Goal: Task Accomplishment & Management: Manage account settings

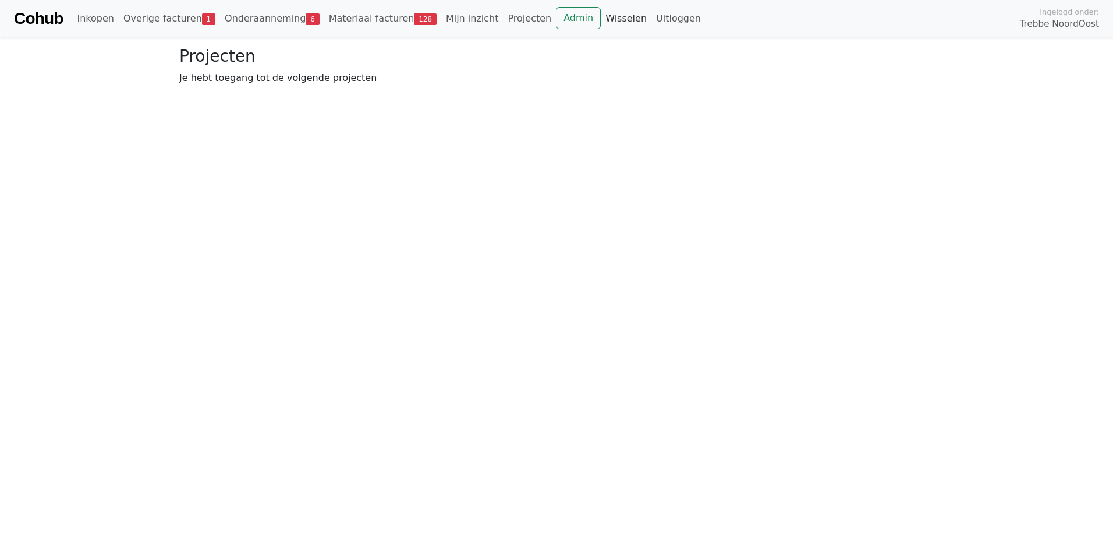
click at [601, 19] on link "Wisselen" at bounding box center [626, 18] width 51 height 23
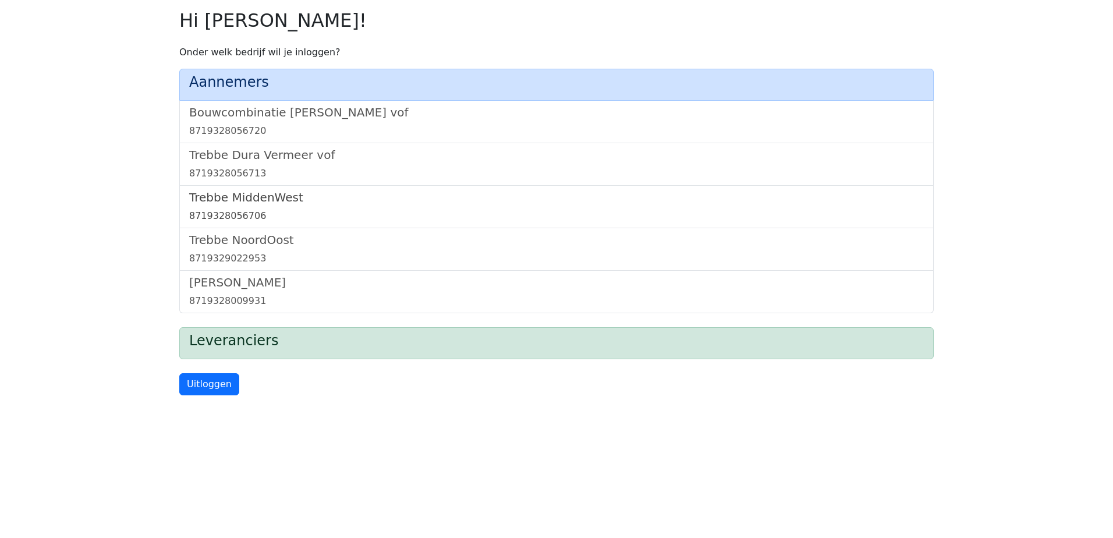
click at [259, 200] on h5 "Trebbe MiddenWest" at bounding box center [556, 197] width 735 height 14
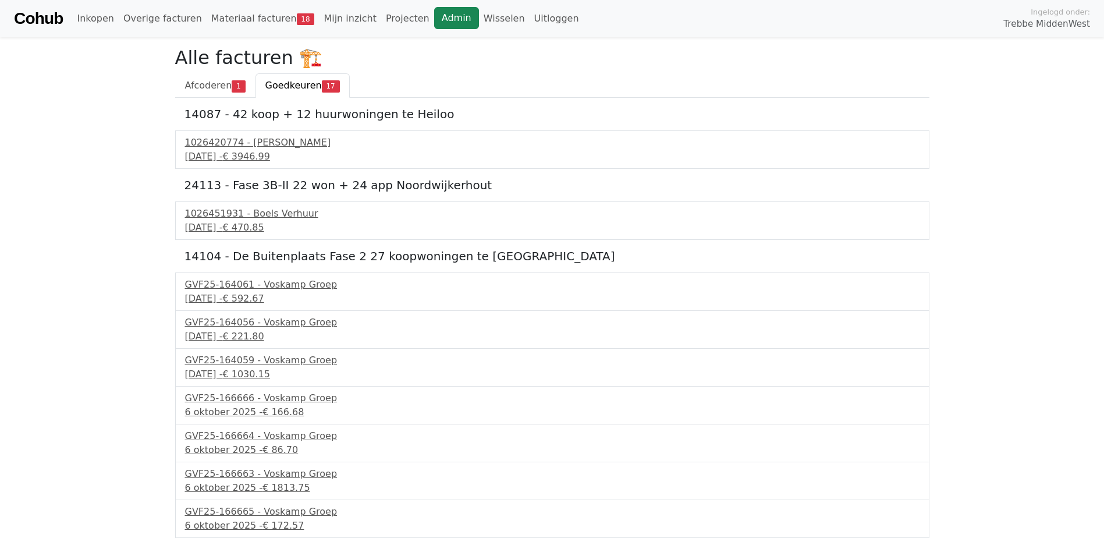
click at [434, 21] on link "Admin" at bounding box center [456, 18] width 45 height 22
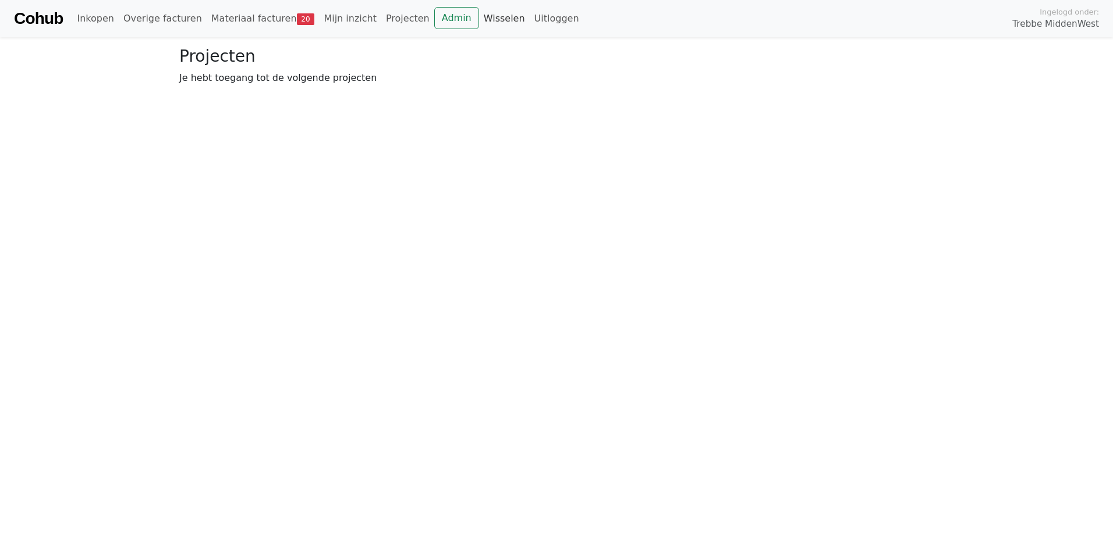
click at [479, 22] on link "Wisselen" at bounding box center [504, 18] width 51 height 23
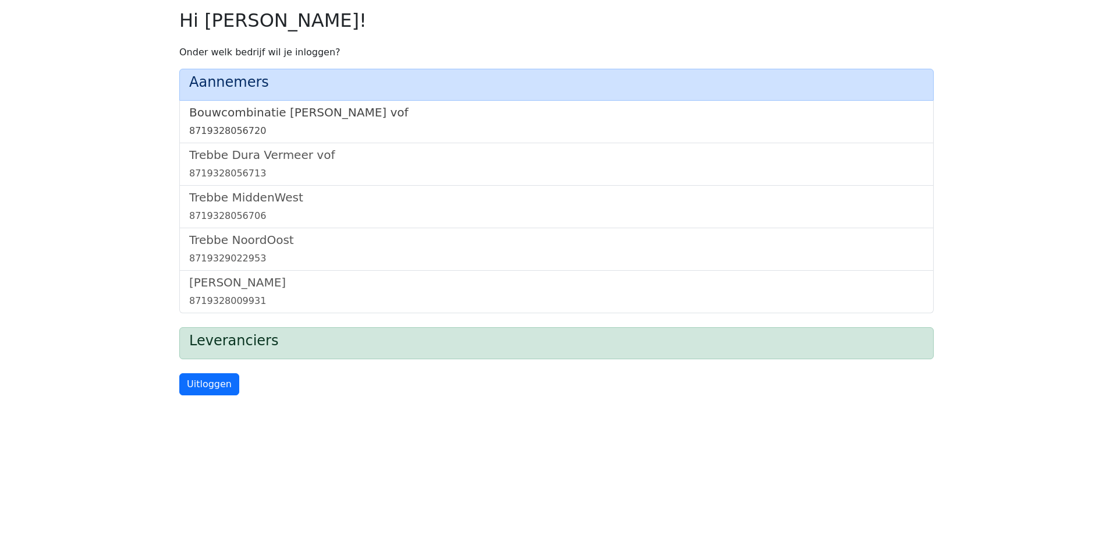
click at [310, 106] on h5 "Bouwcombinatie [PERSON_NAME] vof" at bounding box center [556, 112] width 735 height 14
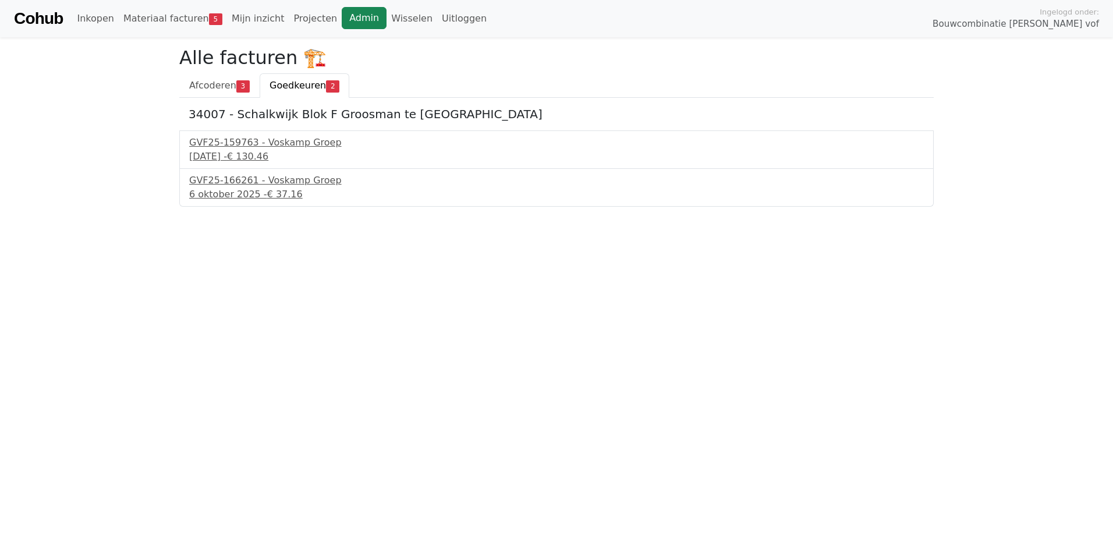
click at [347, 23] on link "Admin" at bounding box center [364, 18] width 45 height 22
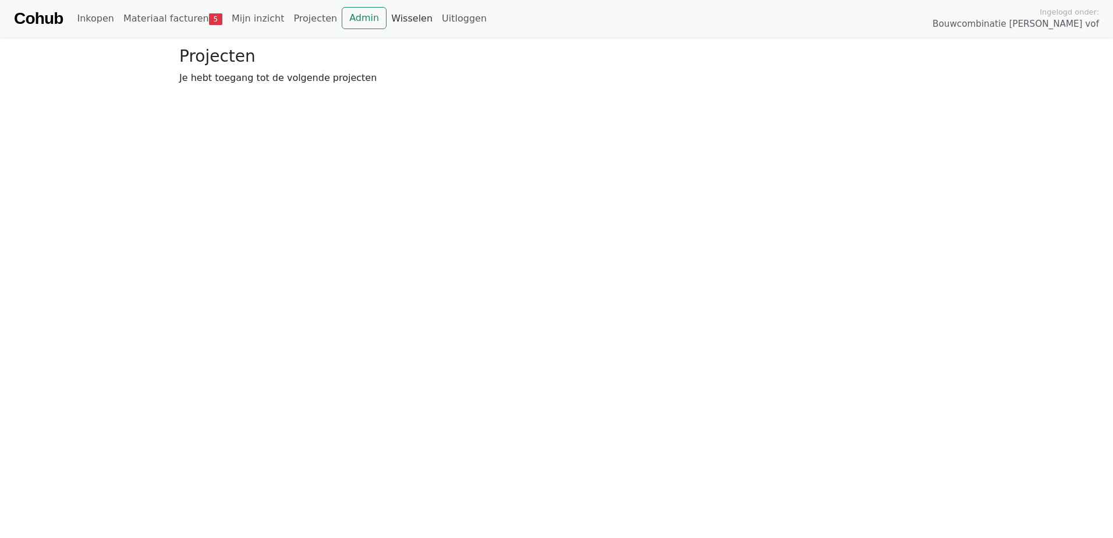
click at [391, 14] on link "Wisselen" at bounding box center [412, 18] width 51 height 23
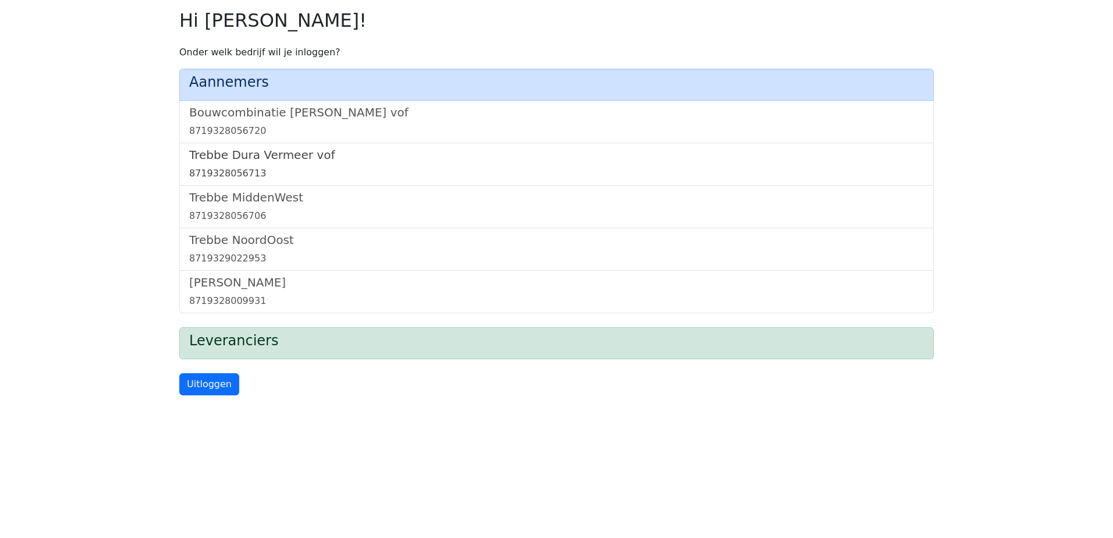
click at [307, 154] on h5 "Trebbe Dura Vermeer vof" at bounding box center [556, 155] width 735 height 14
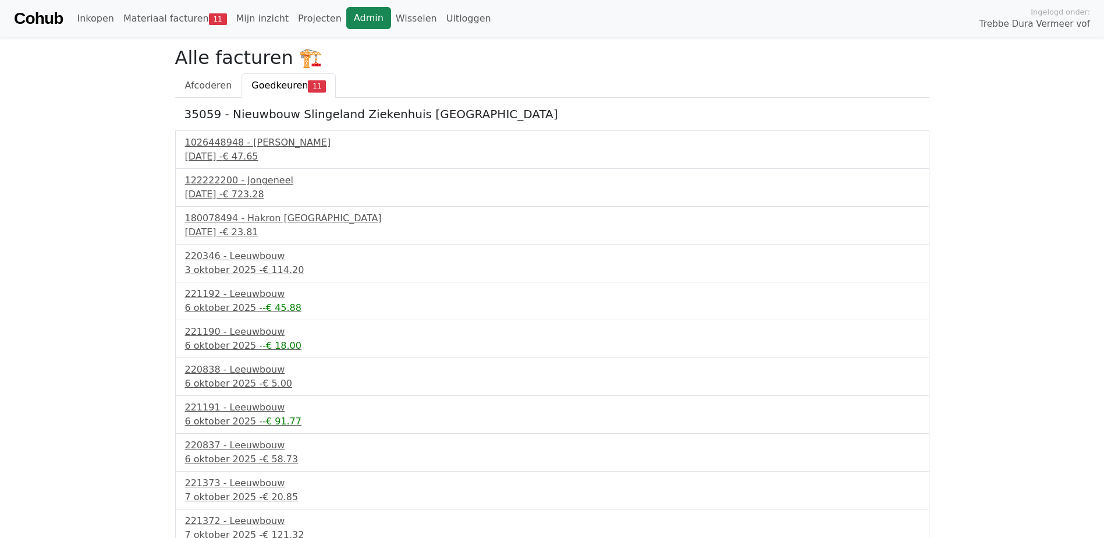
click at [346, 15] on link "Admin" at bounding box center [368, 18] width 45 height 22
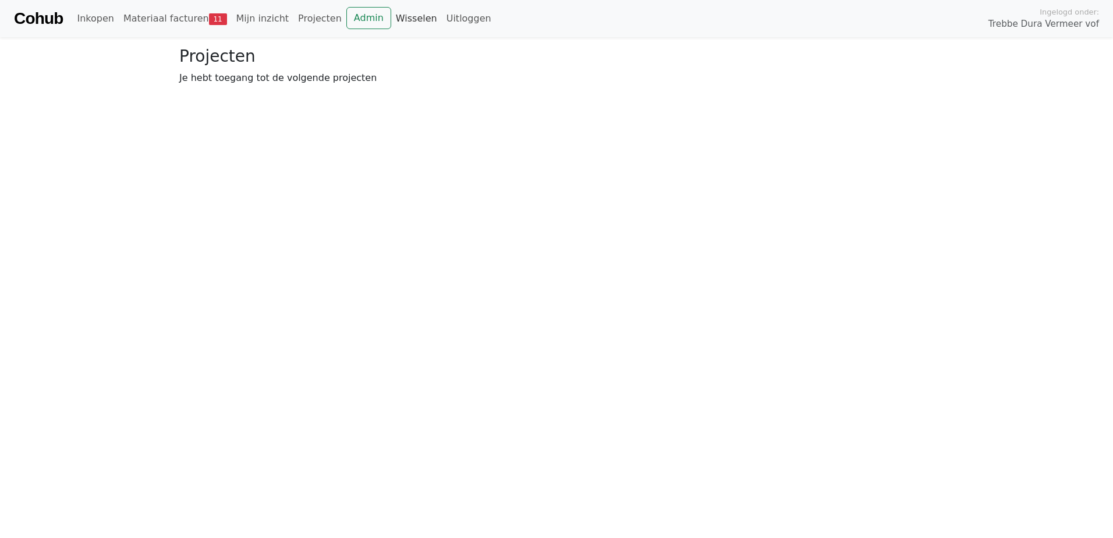
click at [398, 19] on link "Wisselen" at bounding box center [416, 18] width 51 height 23
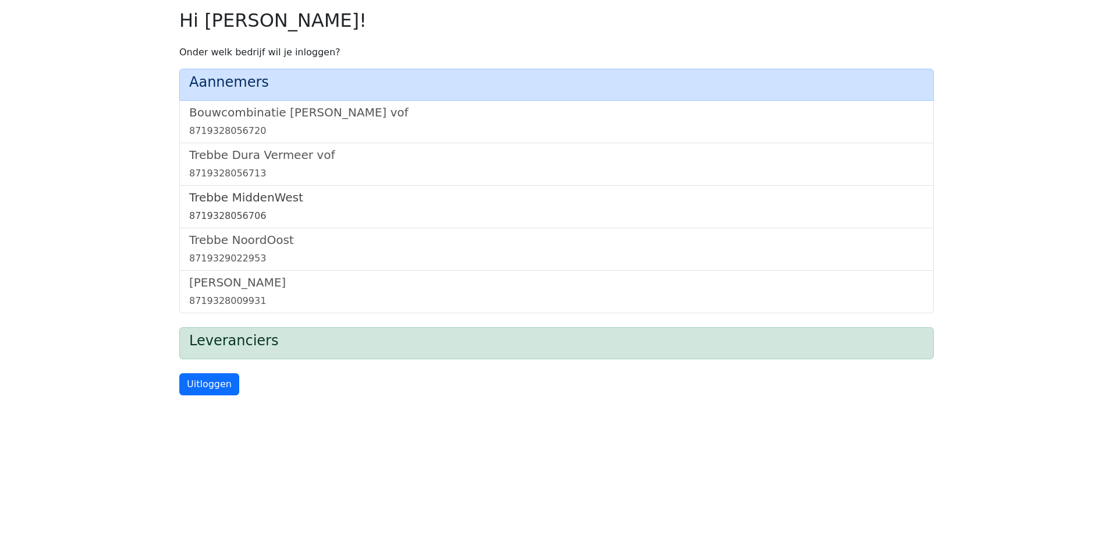
click at [265, 199] on h5 "Trebbe MiddenWest" at bounding box center [556, 197] width 735 height 14
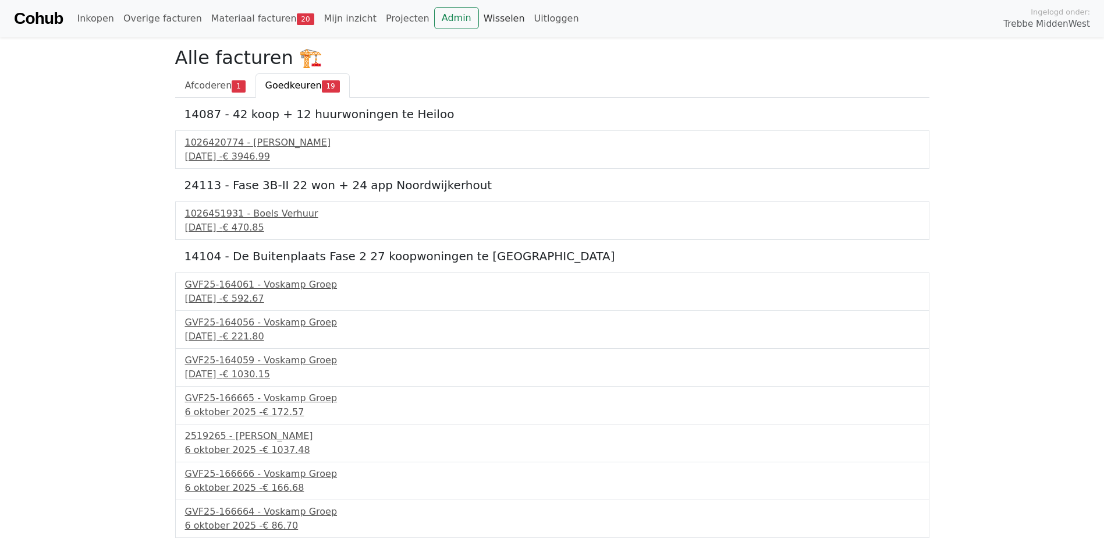
click at [479, 20] on link "Wisselen" at bounding box center [504, 18] width 51 height 23
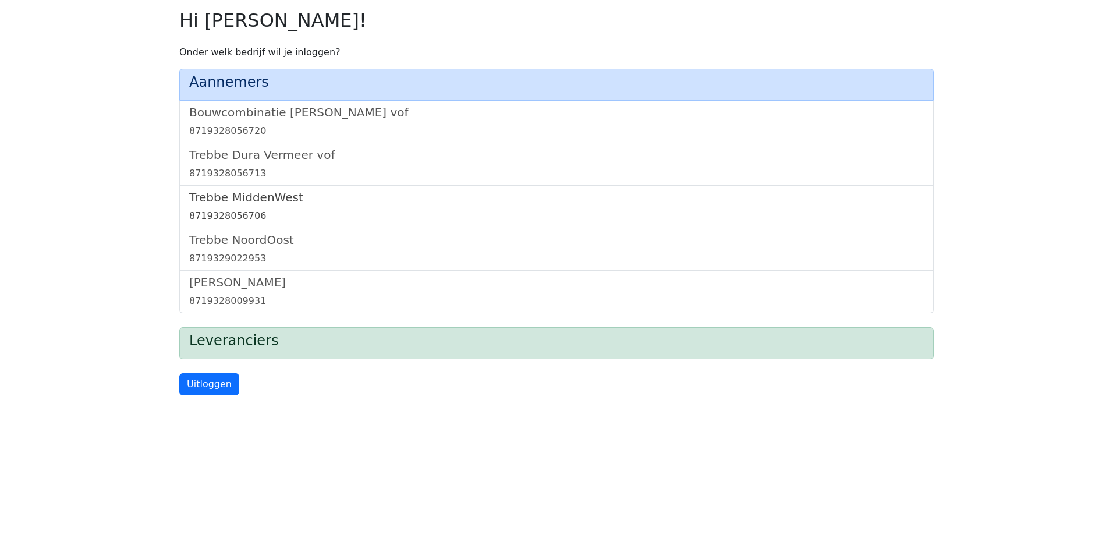
click at [282, 193] on h5 "Trebbe MiddenWest" at bounding box center [556, 197] width 735 height 14
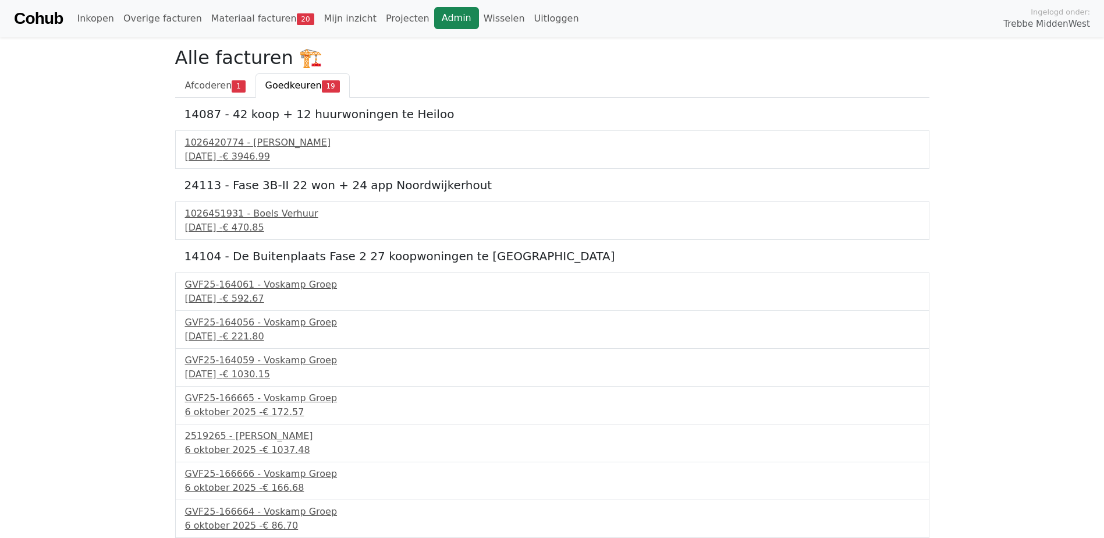
click at [434, 28] on link "Admin" at bounding box center [456, 18] width 45 height 22
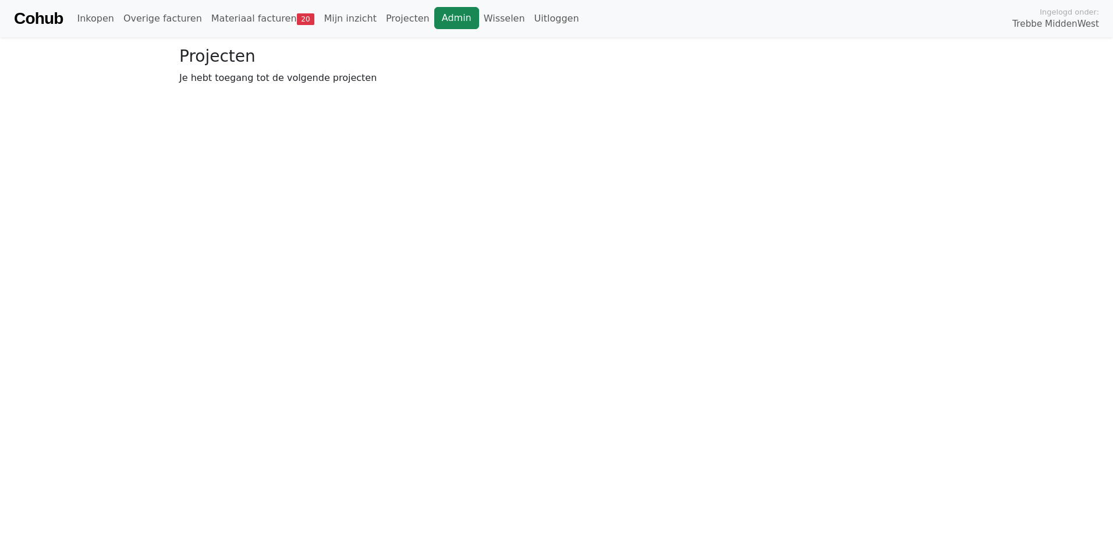
click at [434, 20] on link "Admin" at bounding box center [456, 18] width 45 height 22
click at [479, 13] on link "Wisselen" at bounding box center [504, 18] width 51 height 23
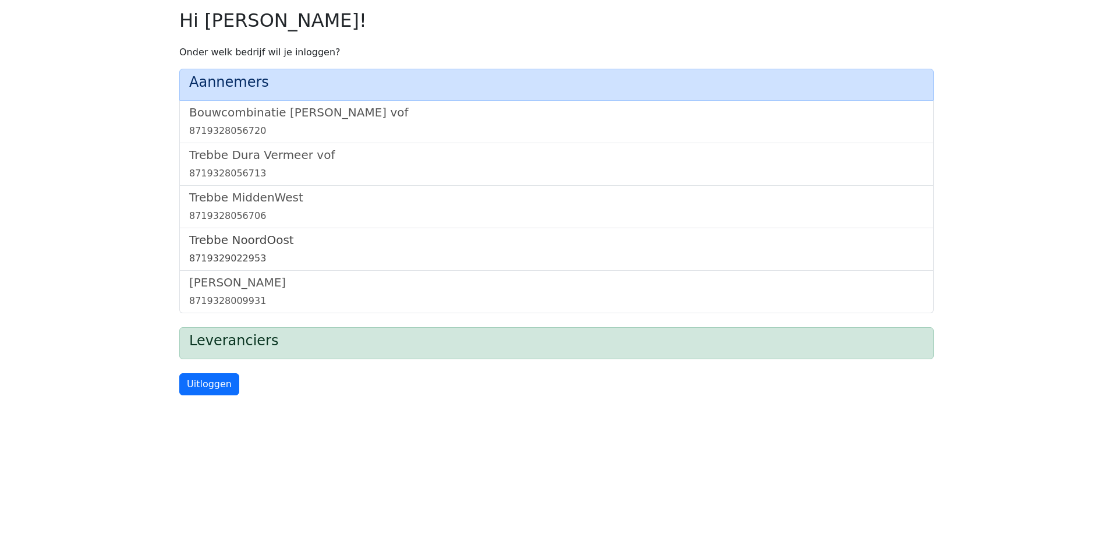
click at [231, 233] on h5 "Trebbe NoordOost" at bounding box center [556, 240] width 735 height 14
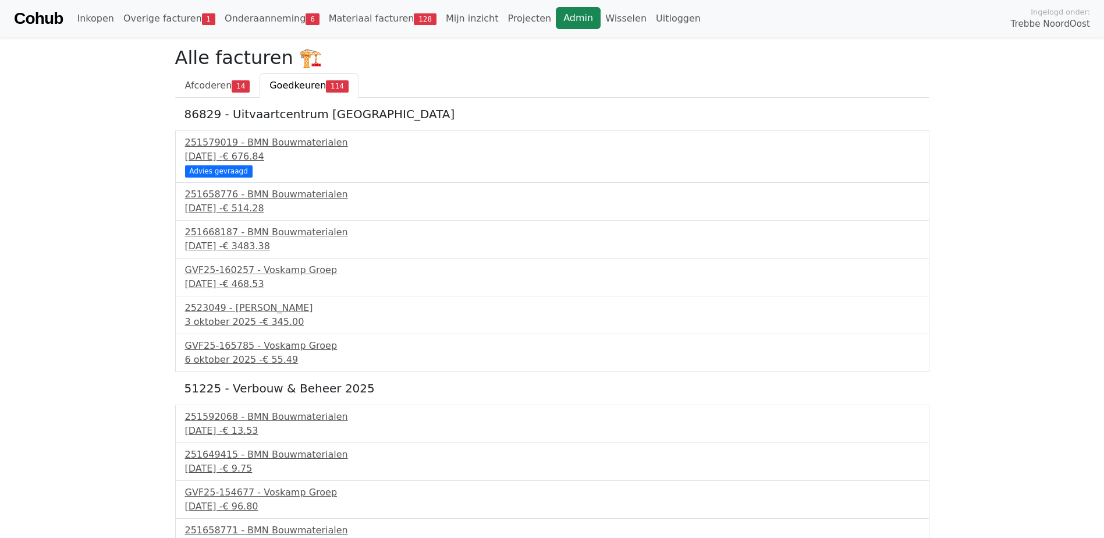
click at [556, 13] on link "Admin" at bounding box center [578, 18] width 45 height 22
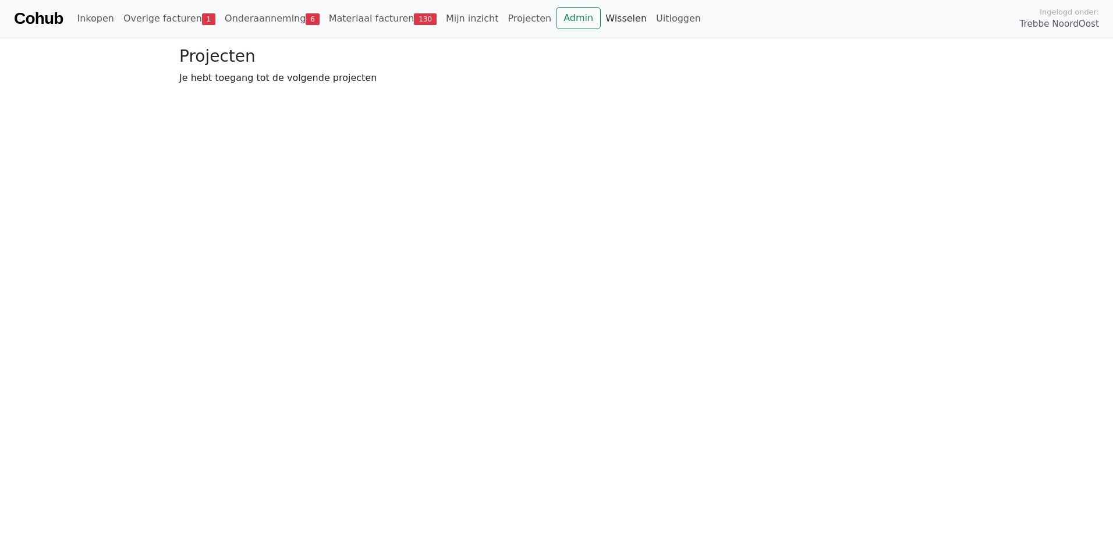
click at [601, 20] on link "Wisselen" at bounding box center [626, 18] width 51 height 23
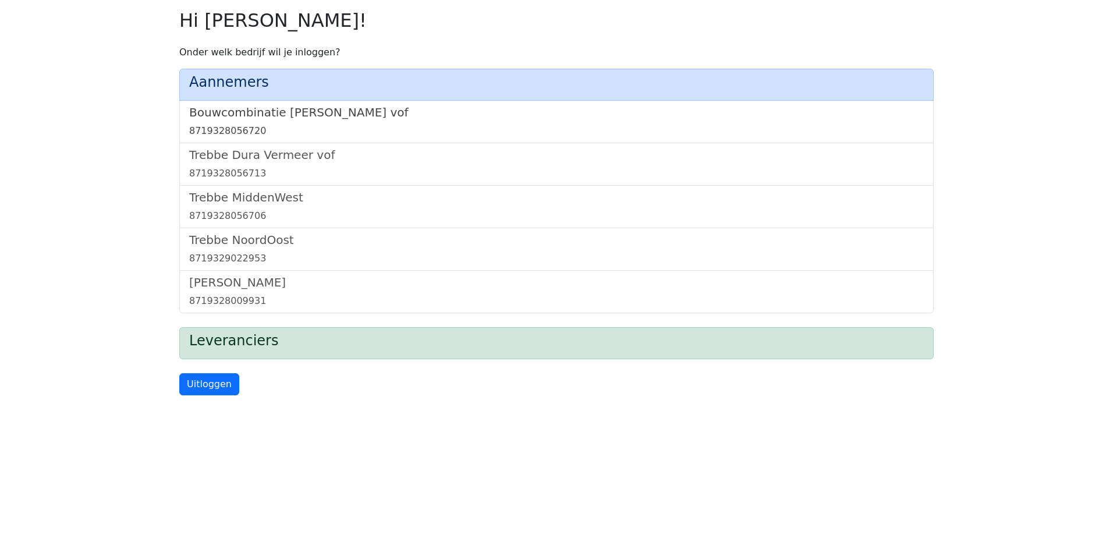
click at [284, 110] on h5 "Bouwcombinatie [PERSON_NAME] vof" at bounding box center [556, 112] width 735 height 14
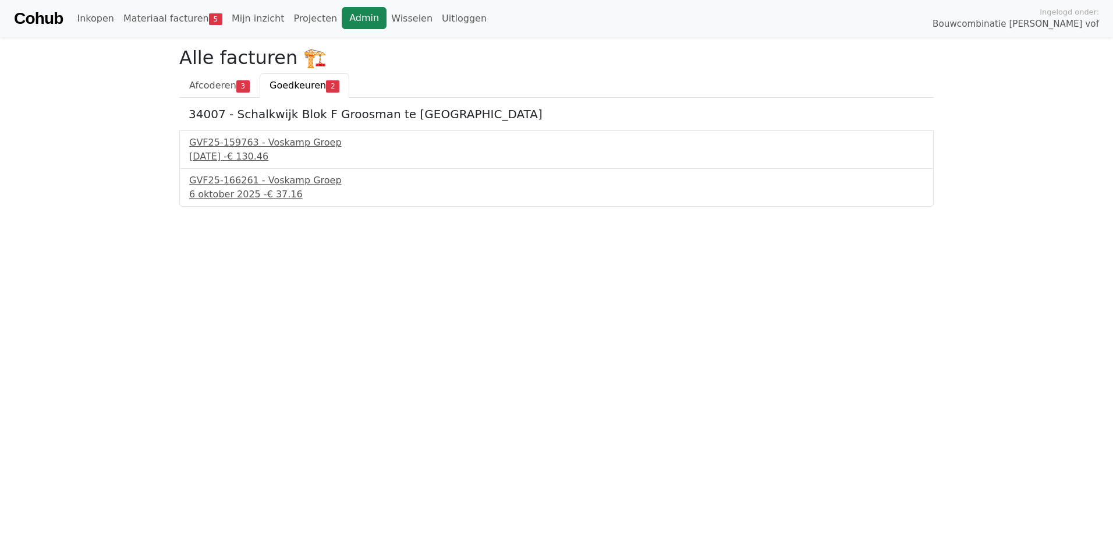
click at [342, 18] on link "Admin" at bounding box center [364, 18] width 45 height 22
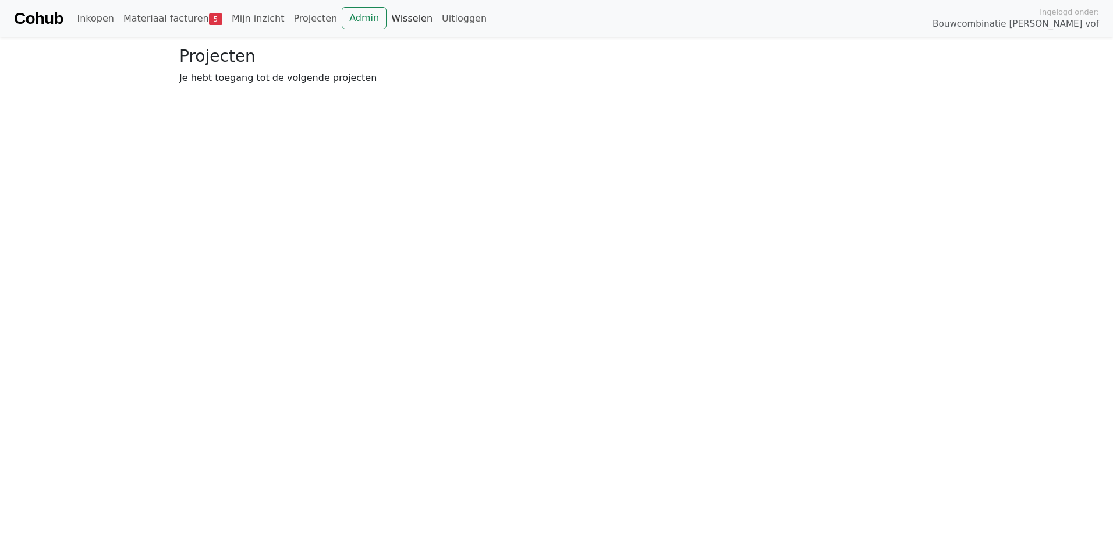
click at [394, 19] on link "Wisselen" at bounding box center [412, 18] width 51 height 23
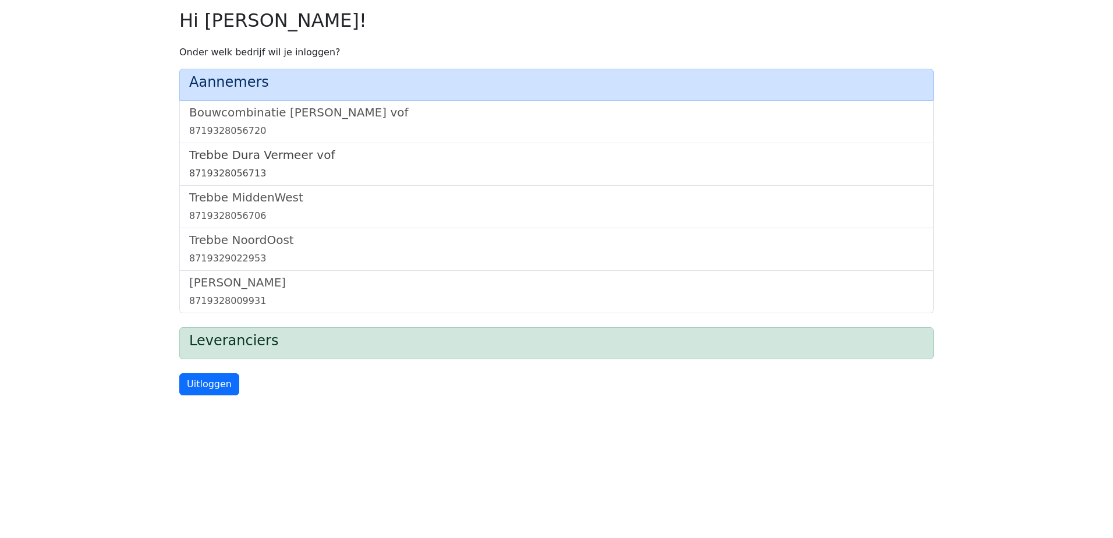
click at [268, 158] on h5 "Trebbe Dura Vermeer vof" at bounding box center [556, 155] width 735 height 14
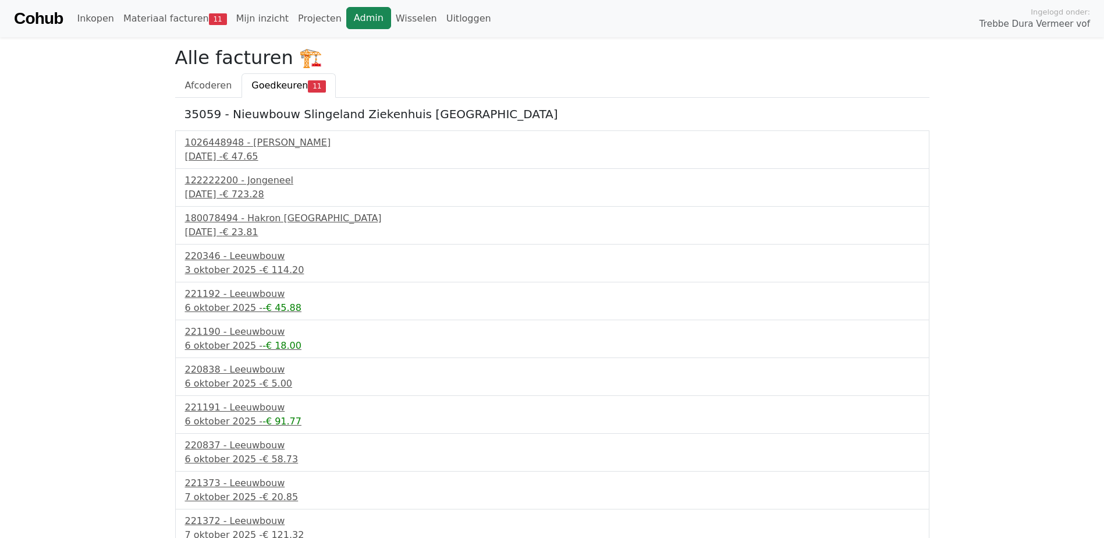
click at [346, 17] on link "Admin" at bounding box center [368, 18] width 45 height 22
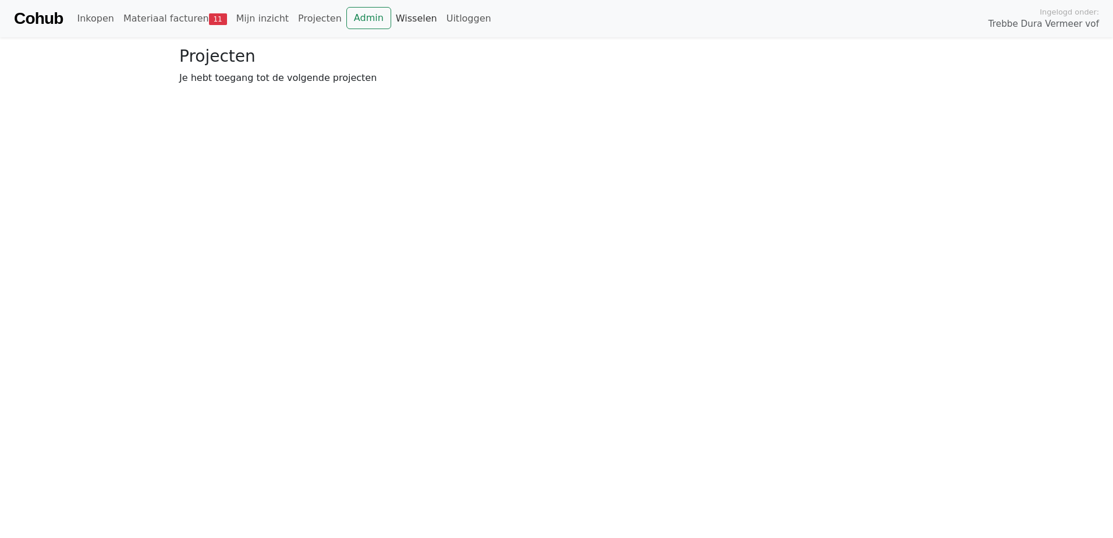
click at [391, 22] on link "Wisselen" at bounding box center [416, 18] width 51 height 23
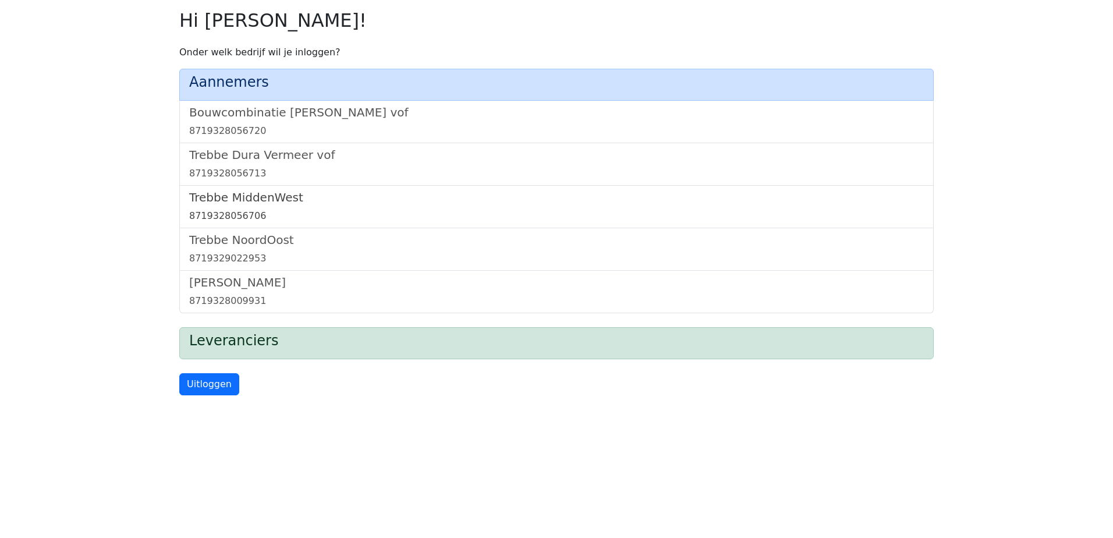
click at [278, 197] on h5 "Trebbe MiddenWest" at bounding box center [556, 197] width 735 height 14
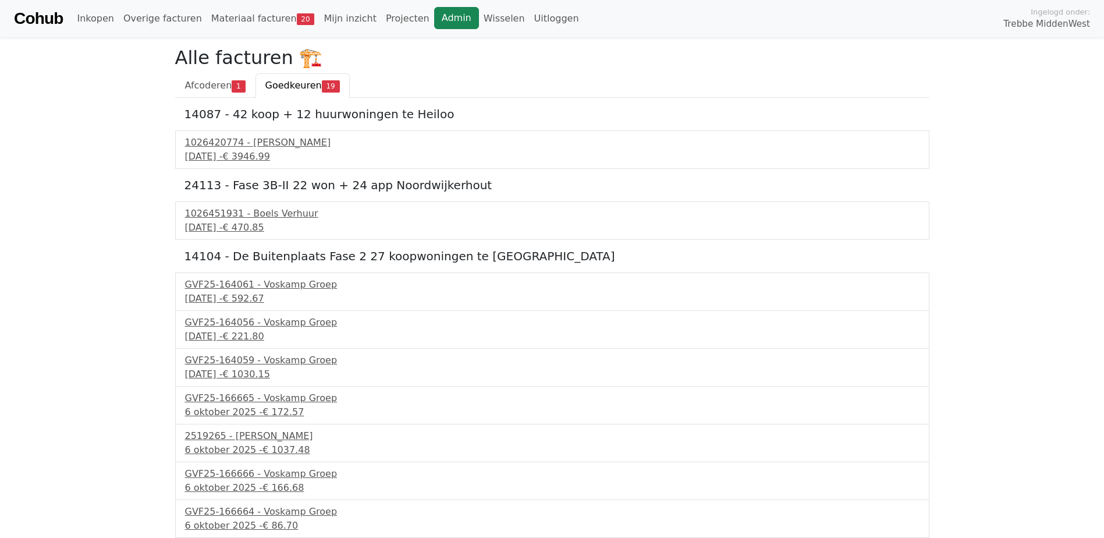
click at [434, 16] on link "Admin" at bounding box center [456, 18] width 45 height 22
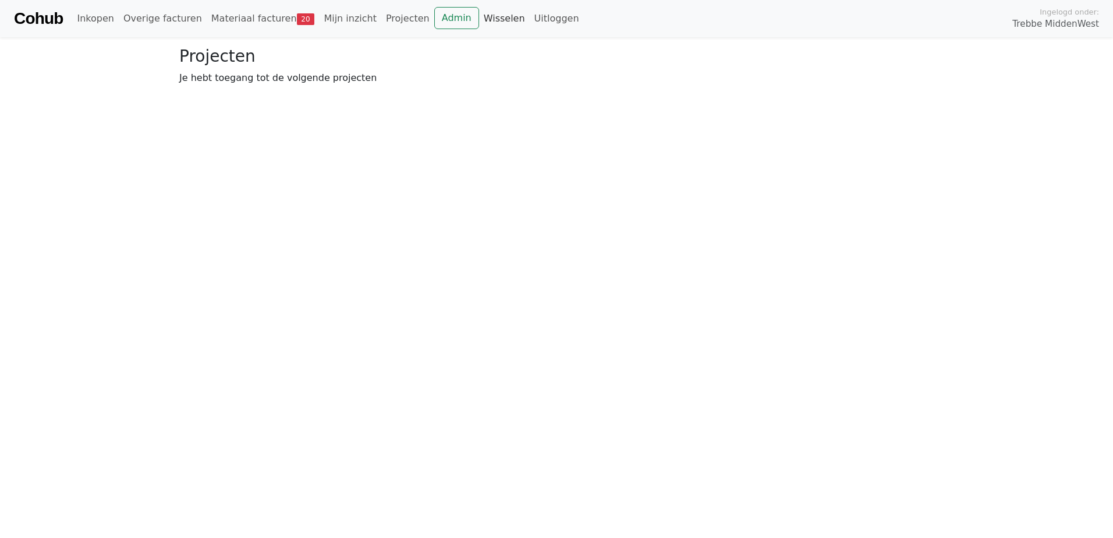
click at [479, 19] on link "Wisselen" at bounding box center [504, 18] width 51 height 23
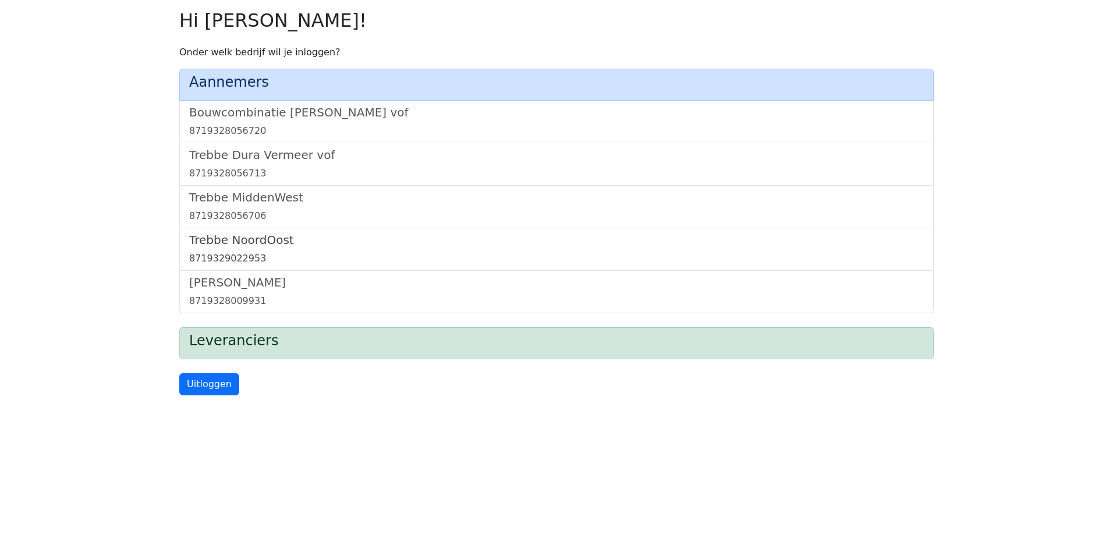
click at [250, 235] on h5 "Trebbe NoordOost" at bounding box center [556, 240] width 735 height 14
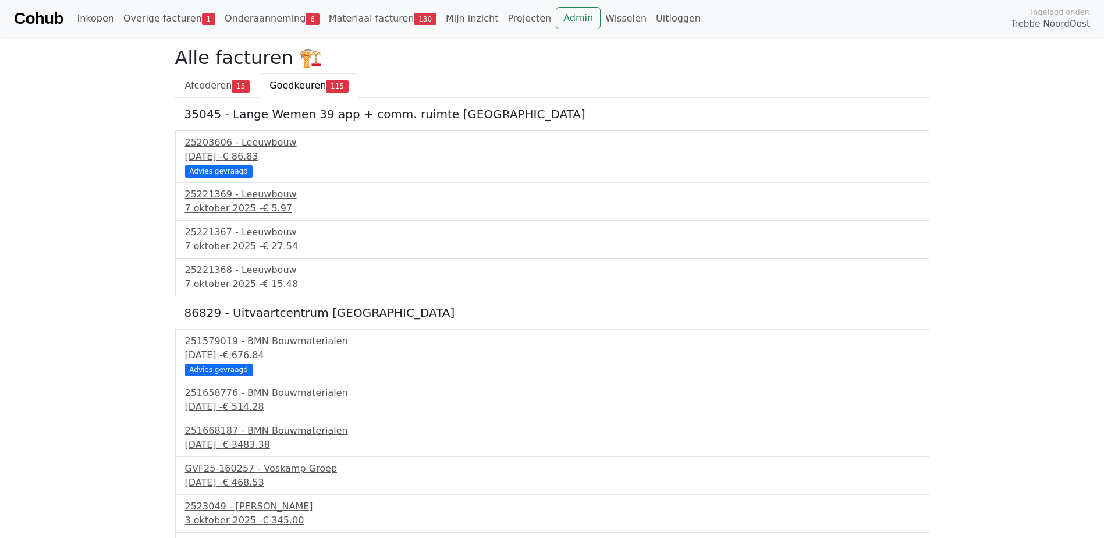
drag, startPoint x: 536, startPoint y: 20, endPoint x: 532, endPoint y: 31, distance: 12.3
click at [556, 20] on link "Admin" at bounding box center [578, 18] width 45 height 22
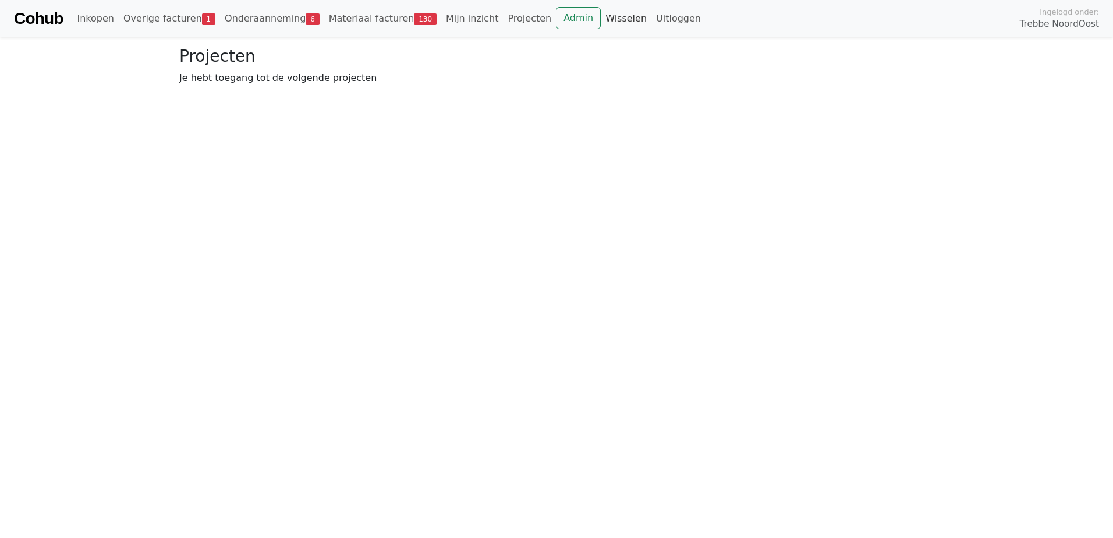
click at [601, 19] on link "Wisselen" at bounding box center [626, 18] width 51 height 23
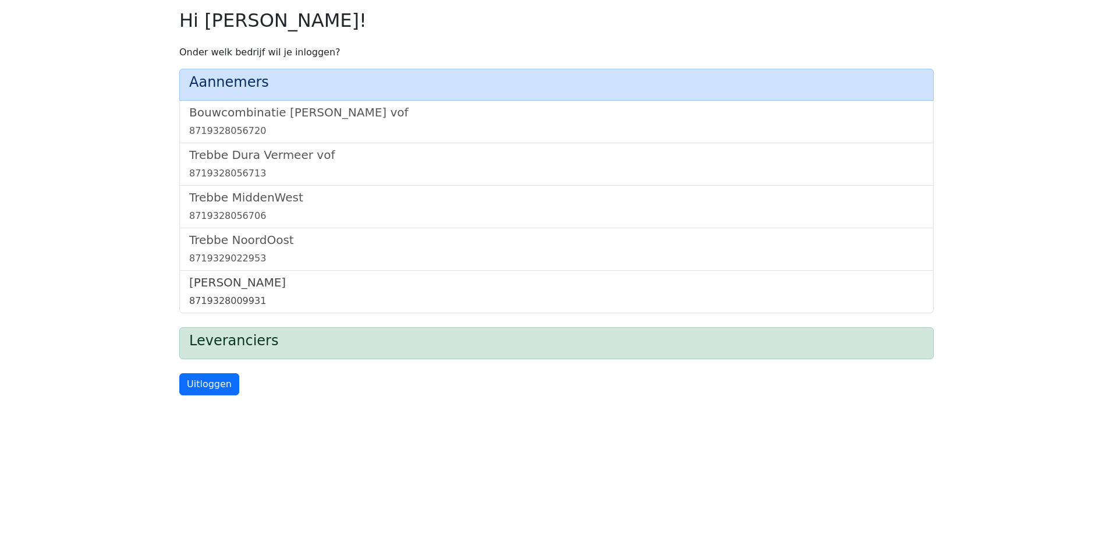
click at [250, 279] on h5 "[PERSON_NAME]" at bounding box center [556, 282] width 735 height 14
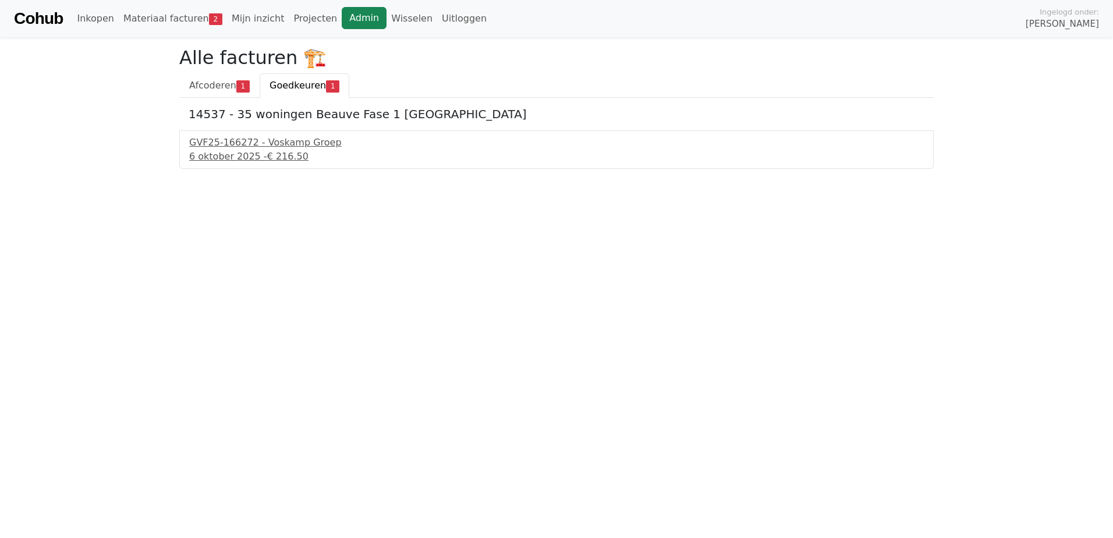
click at [342, 21] on link "Admin" at bounding box center [364, 18] width 45 height 22
